Goal: Task Accomplishment & Management: Manage account settings

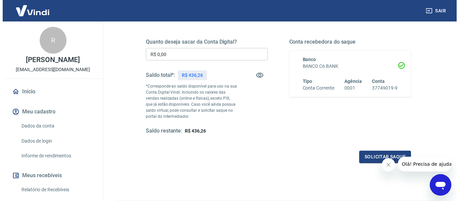
scroll to position [101, 0]
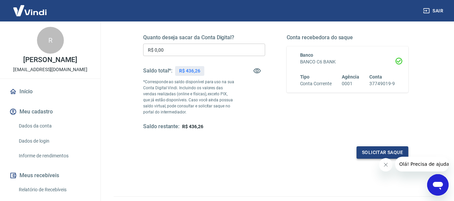
click at [365, 155] on button "Solicitar saque" at bounding box center [383, 153] width 52 height 12
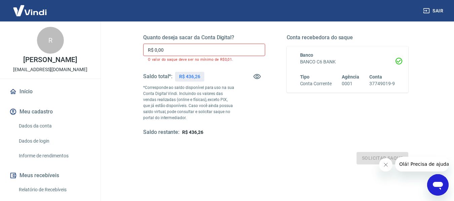
click at [200, 47] on input "R$ 0,00" at bounding box center [204, 50] width 122 height 12
click at [195, 47] on input "R$ 0,00" at bounding box center [204, 50] width 122 height 12
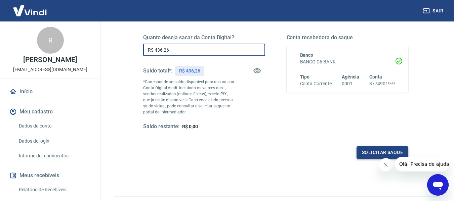
type input "R$ 436,26"
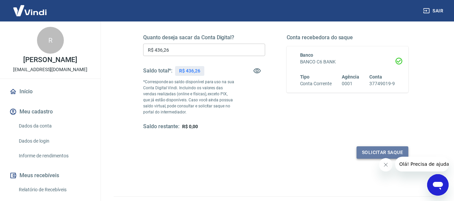
click at [367, 152] on button "Solicitar saque" at bounding box center [383, 153] width 52 height 12
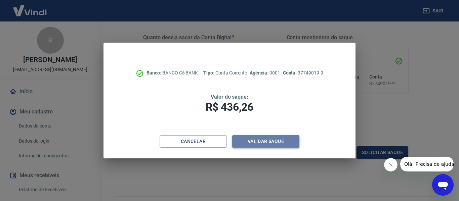
click at [275, 145] on button "Validar saque" at bounding box center [265, 142] width 67 height 12
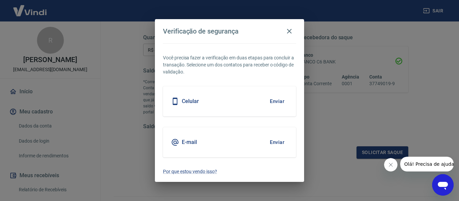
click at [298, 98] on div "Você precisa fazer a verificação em duas etapas para concluir a transação. Sele…" at bounding box center [229, 112] width 149 height 139
click at [276, 100] on button "Enviar" at bounding box center [277, 102] width 22 height 14
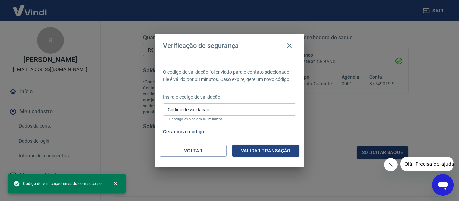
click at [227, 111] on input "Código de validação" at bounding box center [229, 110] width 133 height 12
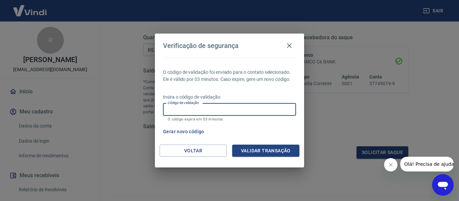
click at [227, 111] on input "Código de validação" at bounding box center [229, 110] width 133 height 12
type input "700303"
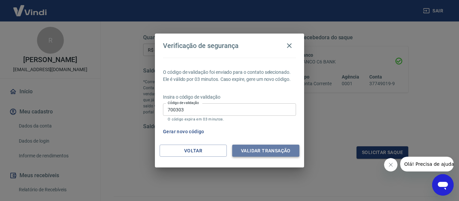
click at [243, 151] on button "Validar transação" at bounding box center [265, 151] width 67 height 12
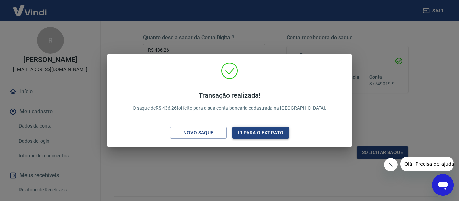
click at [270, 136] on button "Ir para o extrato" at bounding box center [260, 133] width 57 height 12
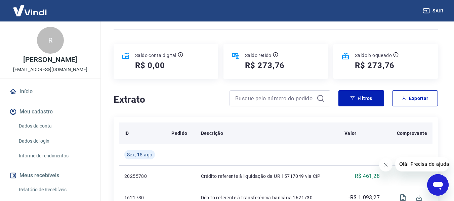
scroll to position [67, 0]
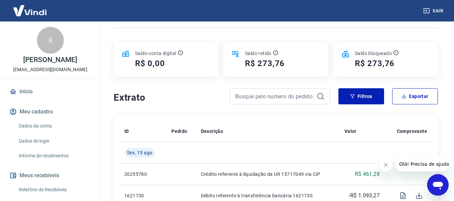
click at [384, 165] on icon "Fechar mensagem da empresa" at bounding box center [385, 164] width 5 height 5
click at [262, 56] on p "Saldo retido" at bounding box center [258, 53] width 27 height 7
click at [400, 68] on div "Saldo bloqueado R$ 273,76" at bounding box center [386, 59] width 105 height 35
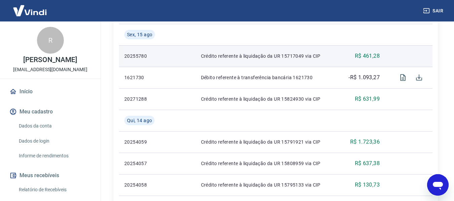
scroll to position [202, 0]
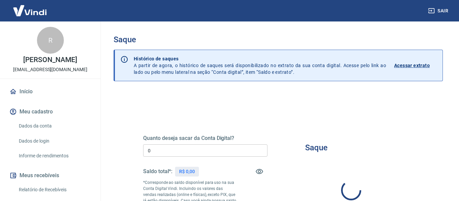
type input "R$ 0,00"
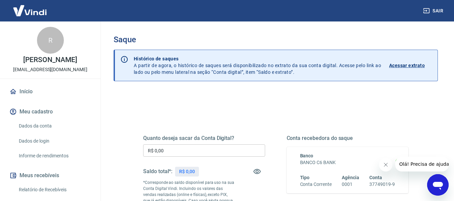
scroll to position [135, 0]
